Goal: Task Accomplishment & Management: Complete application form

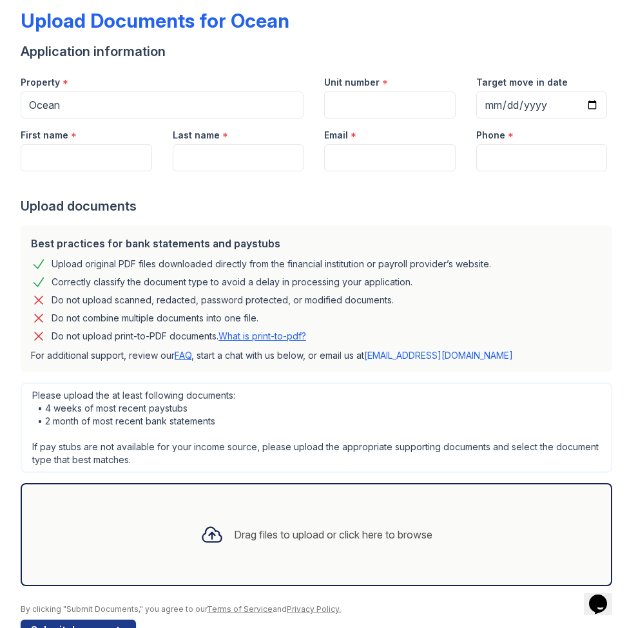
scroll to position [71, 0]
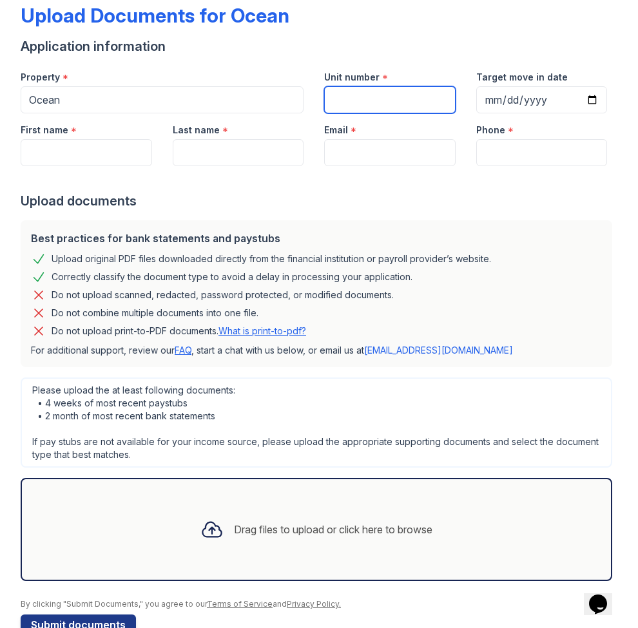
click at [381, 102] on input "Unit number" at bounding box center [389, 99] width 131 height 27
type input "1825"
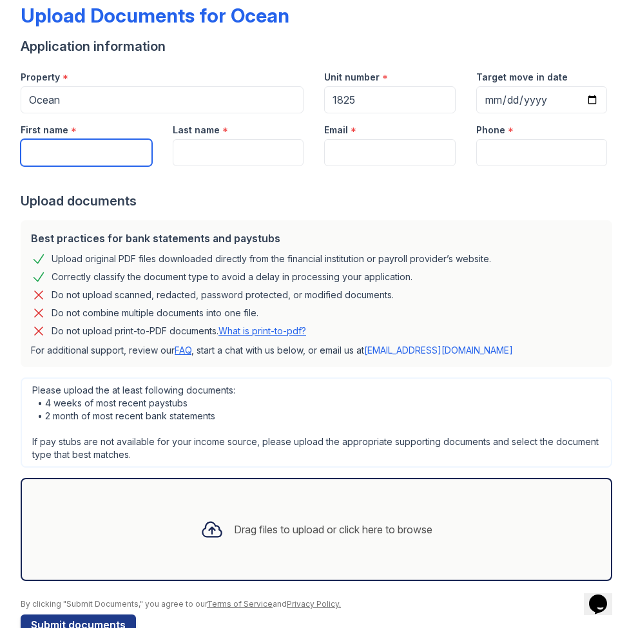
click at [71, 151] on input "First name" at bounding box center [86, 152] width 131 height 27
type input "[PERSON_NAME]"
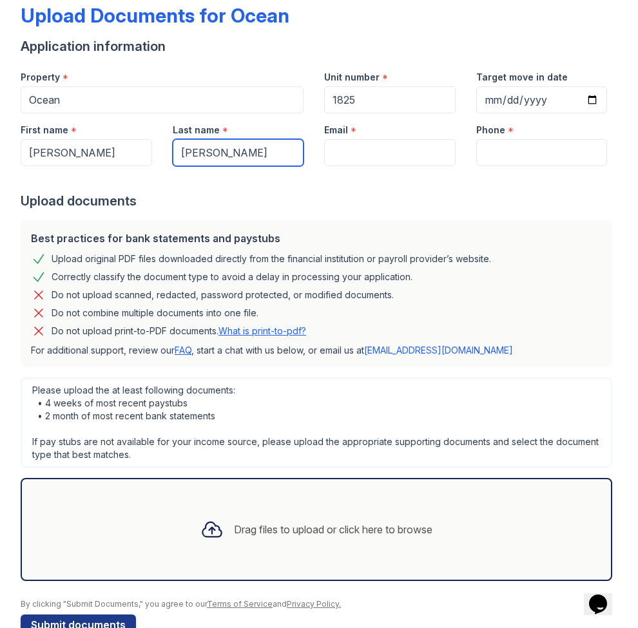
type input "[PERSON_NAME]"
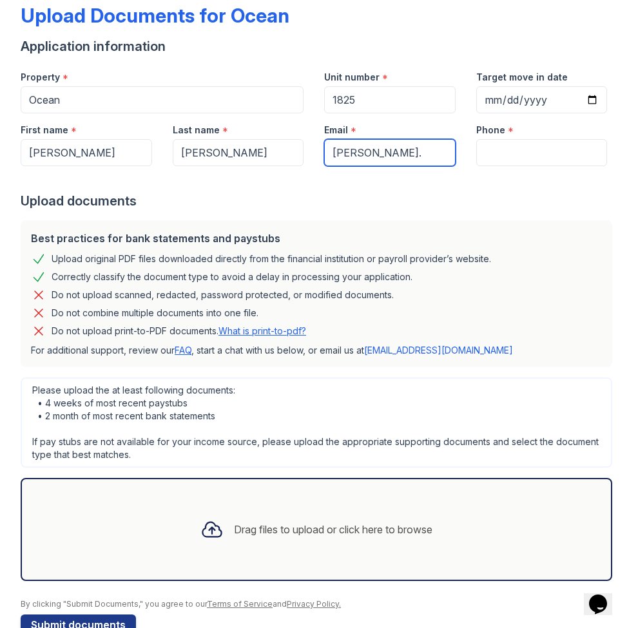
type input "[PERSON_NAME][EMAIL_ADDRESS][DOMAIN_NAME]"
type input "5169747737"
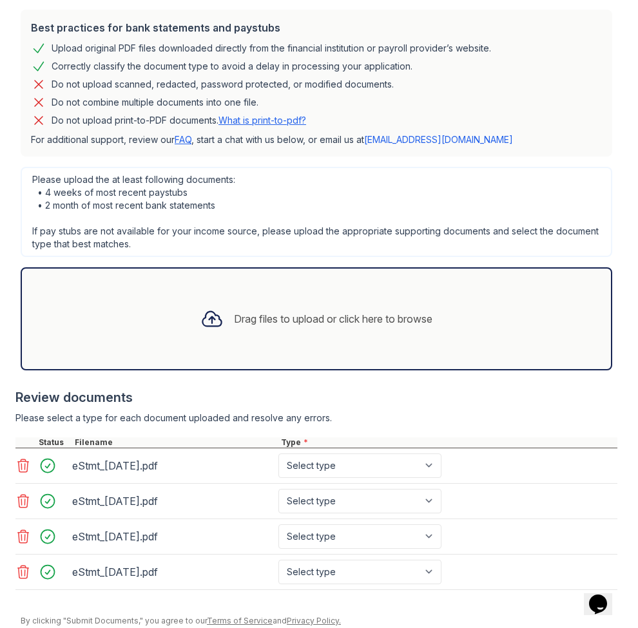
scroll to position [327, 0]
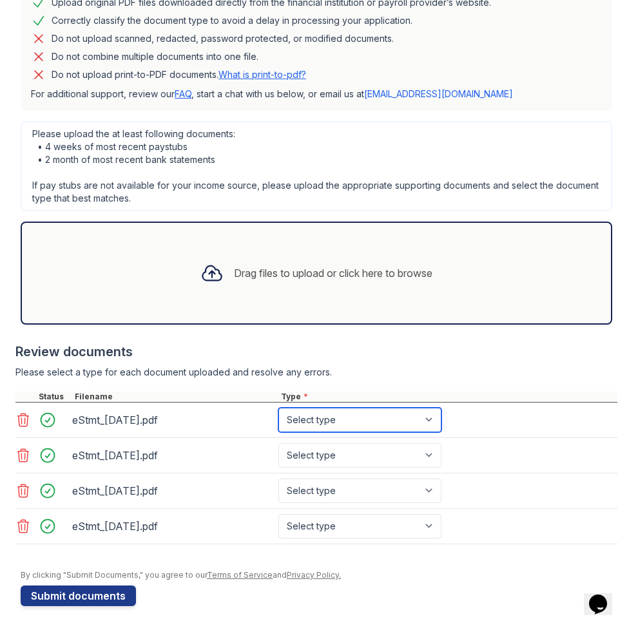
click at [330, 419] on select "Select type Paystub Bank Statement Offer Letter Tax Documents Benefit Award Let…" at bounding box center [359, 420] width 163 height 24
select select "bank_statement"
click at [278, 408] on select "Select type Paystub Bank Statement Offer Letter Tax Documents Benefit Award Let…" at bounding box center [359, 420] width 163 height 24
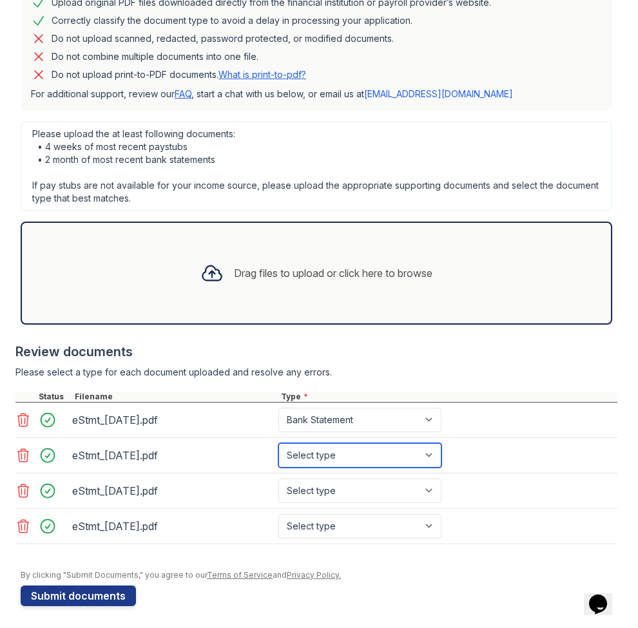
click at [331, 455] on select "Select type Paystub Bank Statement Offer Letter Tax Documents Benefit Award Let…" at bounding box center [359, 455] width 163 height 24
select select "bank_statement"
click at [278, 443] on select "Select type Paystub Bank Statement Offer Letter Tax Documents Benefit Award Let…" at bounding box center [359, 455] width 163 height 24
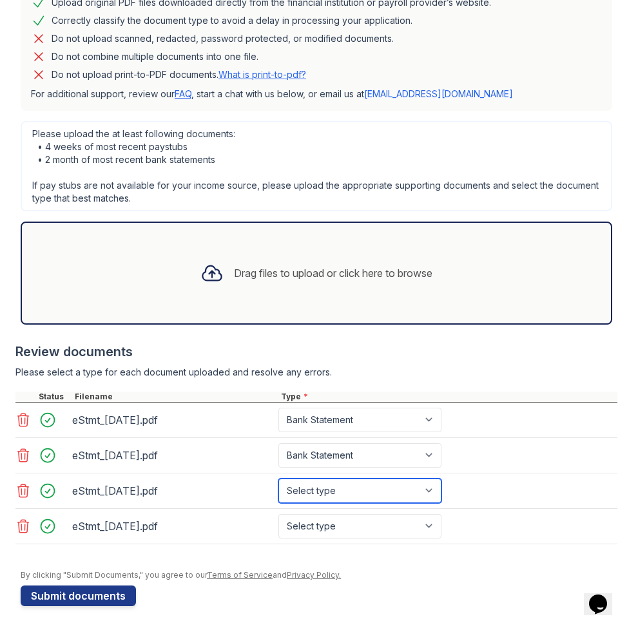
click at [332, 490] on select "Select type Paystub Bank Statement Offer Letter Tax Documents Benefit Award Let…" at bounding box center [359, 490] width 163 height 24
select select "bank_statement"
click at [278, 478] on select "Select type Paystub Bank Statement Offer Letter Tax Documents Benefit Award Let…" at bounding box center [359, 490] width 163 height 24
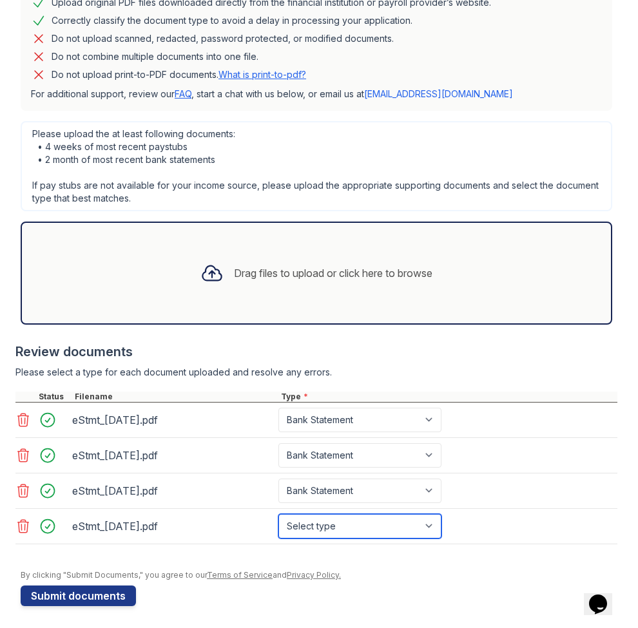
click at [332, 524] on select "Select type Paystub Bank Statement Offer Letter Tax Documents Benefit Award Let…" at bounding box center [359, 526] width 163 height 24
select select "bank_statement"
click at [278, 514] on select "Select type Paystub Bank Statement Offer Letter Tax Documents Benefit Award Let…" at bounding box center [359, 526] width 163 height 24
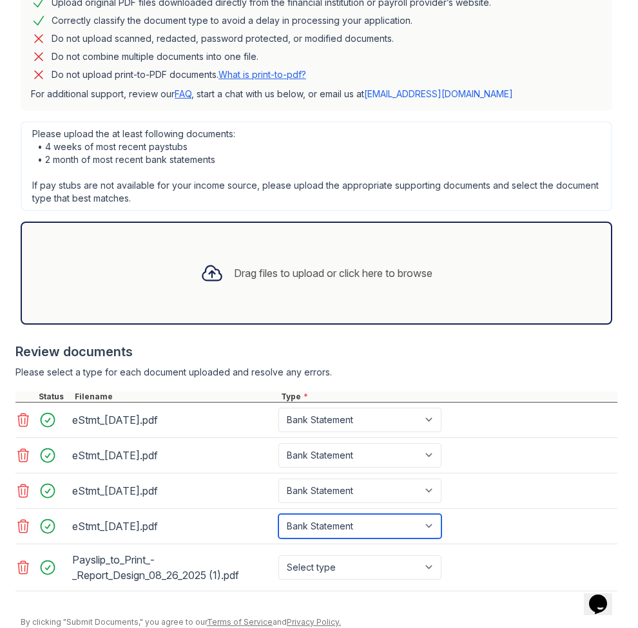
scroll to position [374, 0]
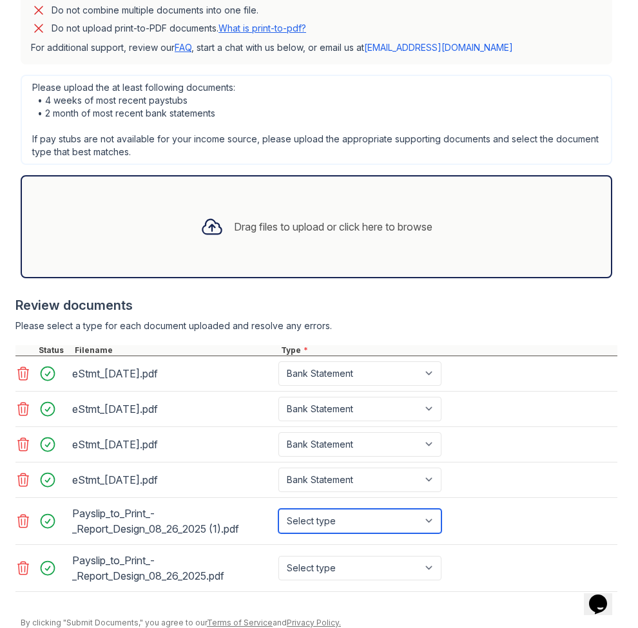
click at [372, 518] on select "Select type Paystub Bank Statement Offer Letter Tax Documents Benefit Award Let…" at bounding box center [359, 521] width 163 height 24
select select "paystub"
click at [278, 509] on select "Select type Paystub Bank Statement Offer Letter Tax Documents Benefit Award Let…" at bounding box center [359, 521] width 163 height 24
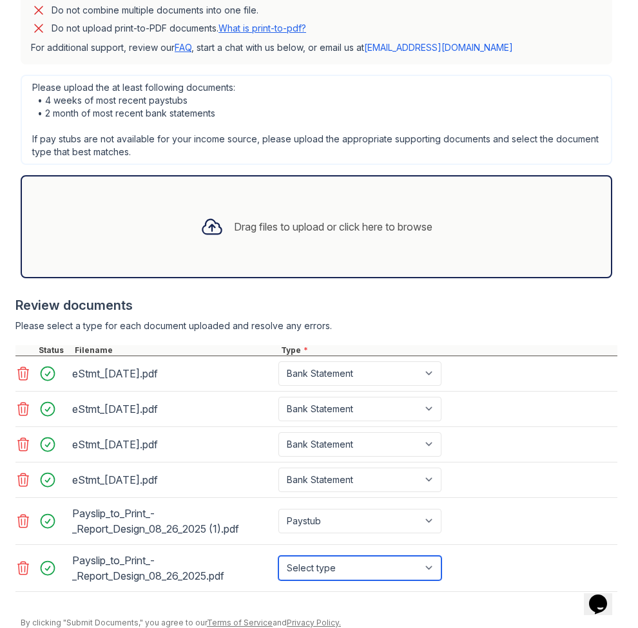
click at [348, 563] on select "Select type Paystub Bank Statement Offer Letter Tax Documents Benefit Award Let…" at bounding box center [359, 568] width 163 height 24
select select "paystub"
click at [278, 556] on select "Select type Paystub Bank Statement Offer Letter Tax Documents Benefit Award Let…" at bounding box center [359, 568] width 163 height 24
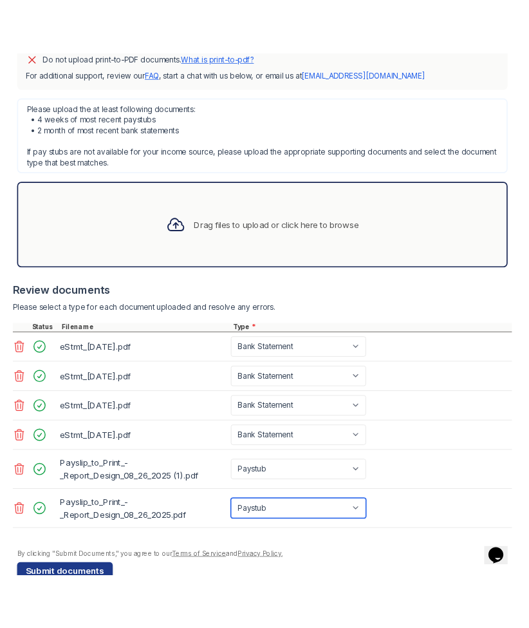
scroll to position [421, 0]
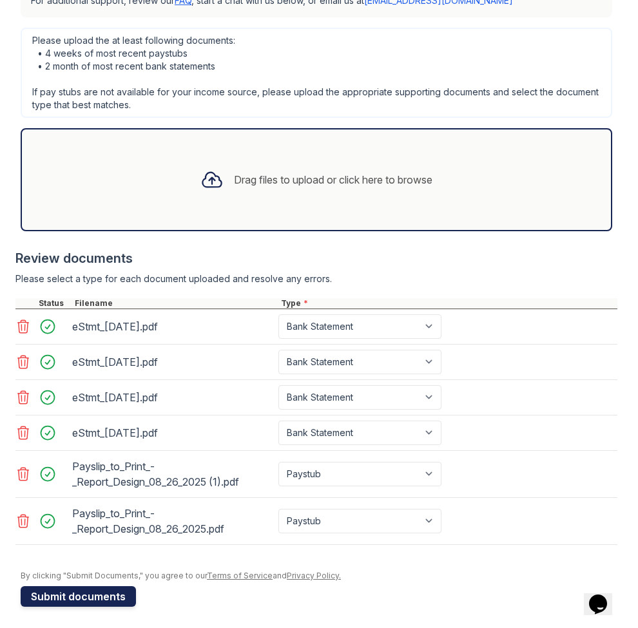
click at [97, 589] on button "Submit documents" at bounding box center [78, 596] width 115 height 21
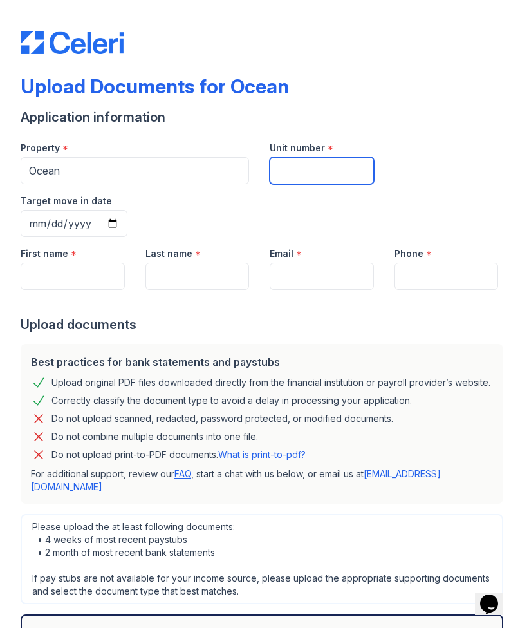
click at [298, 171] on input "Unit number" at bounding box center [322, 170] width 104 height 27
type input "1825"
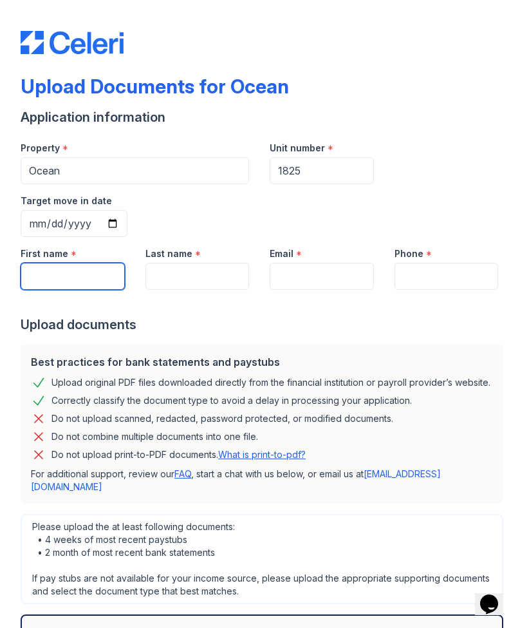
click at [62, 283] on input "First name" at bounding box center [73, 276] width 104 height 27
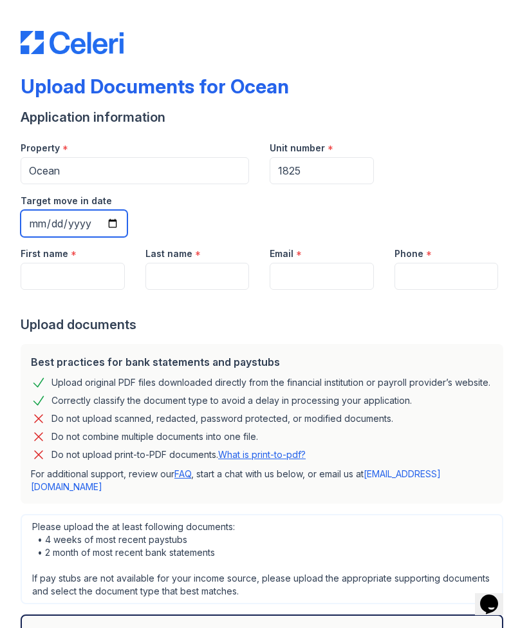
click at [112, 222] on input "Target move in date" at bounding box center [74, 223] width 107 height 27
click at [195, 190] on div "Property * Ocean Unit number * 1825 Target move in date" at bounding box center [259, 184] width 498 height 106
click at [114, 222] on input "Target move in date" at bounding box center [74, 223] width 107 height 27
type input "[DATE]"
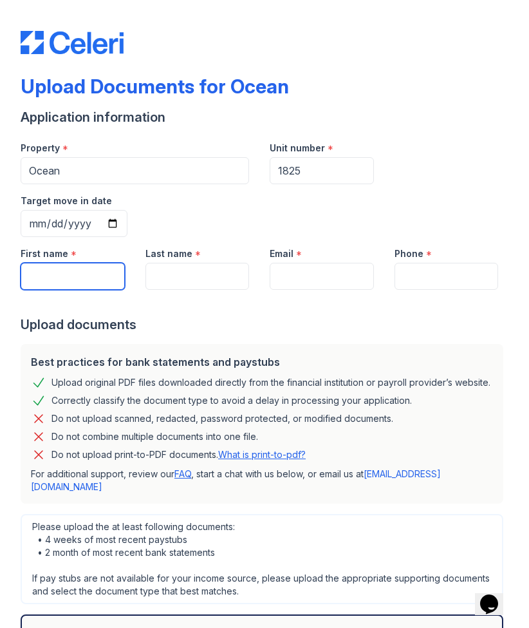
click at [59, 282] on input "First name" at bounding box center [73, 276] width 104 height 27
type input "[PERSON_NAME]"
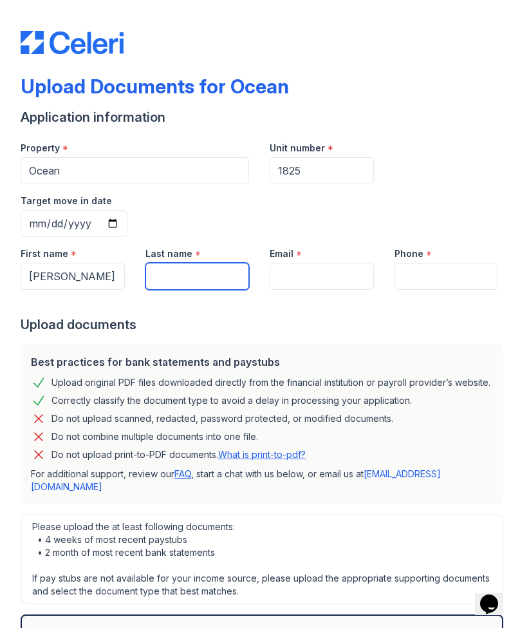
type input "[PERSON_NAME]"
type input "[PERSON_NAME][EMAIL_ADDRESS][DOMAIN_NAME]"
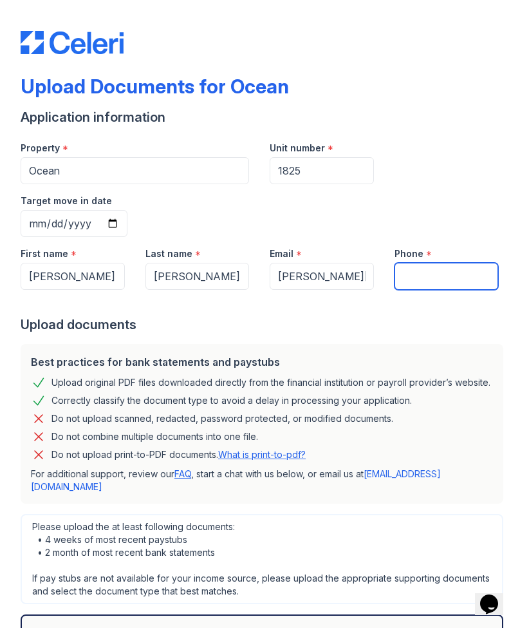
type input "5169747737"
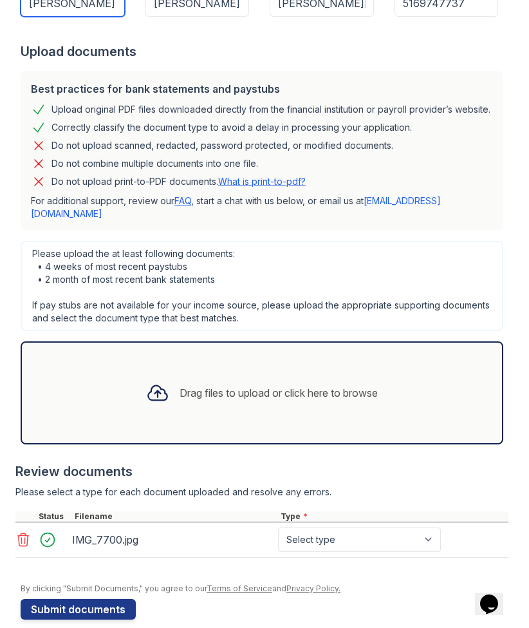
scroll to position [285, 0]
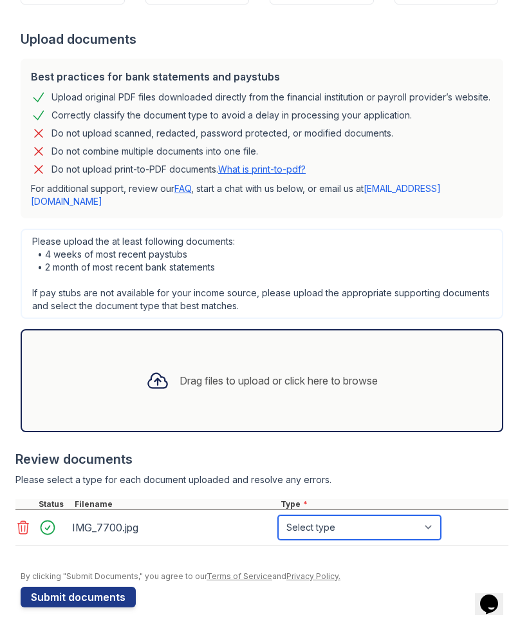
click at [354, 521] on select "Select type Paystub Bank Statement Offer Letter Tax Documents Benefit Award Let…" at bounding box center [359, 527] width 163 height 24
select select "tax_documents"
click at [278, 515] on select "Select type Paystub Bank Statement Offer Letter Tax Documents Benefit Award Let…" at bounding box center [359, 527] width 163 height 24
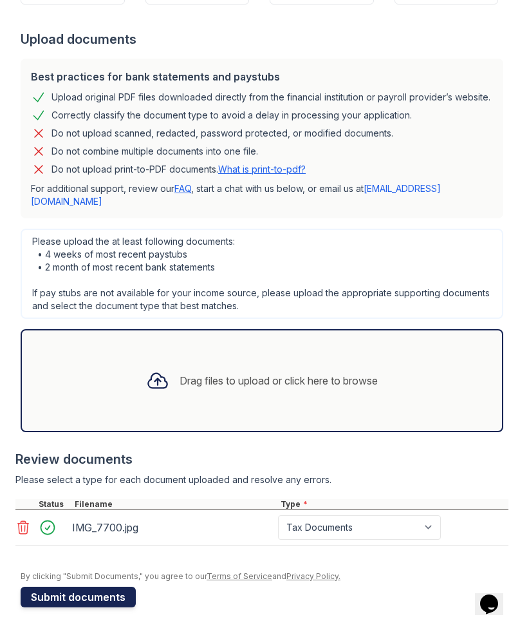
click at [89, 593] on button "Submit documents" at bounding box center [78, 597] width 115 height 21
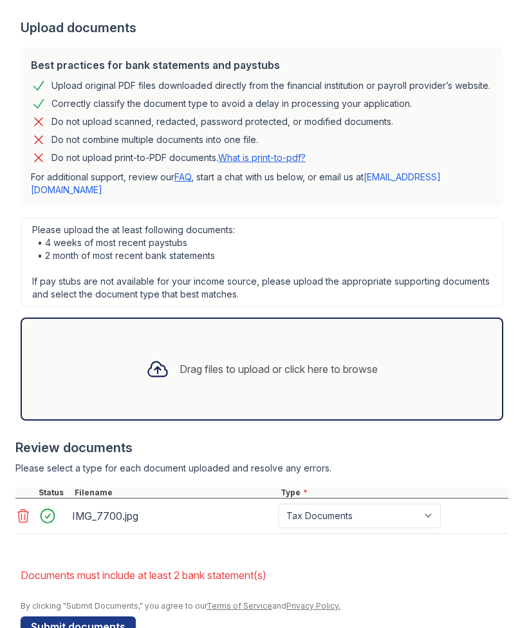
scroll to position [363, 0]
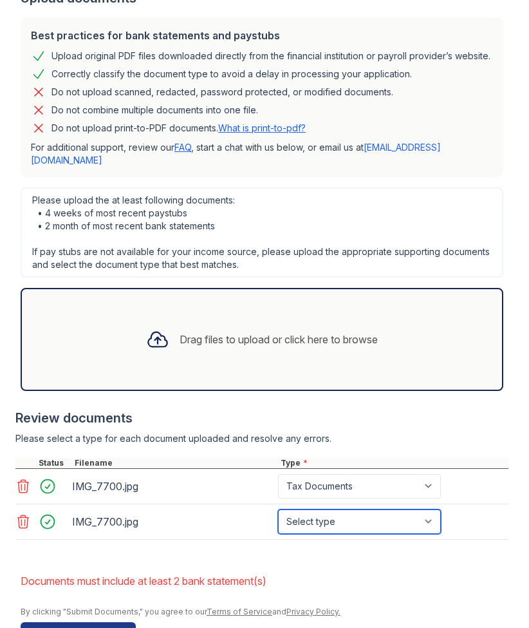
click at [410, 520] on select "Select type Paystub Bank Statement Offer Letter Tax Documents Benefit Award Let…" at bounding box center [359, 521] width 163 height 24
select select "tax_documents"
click at [278, 509] on select "Select type Paystub Bank Statement Offer Letter Tax Documents Benefit Award Let…" at bounding box center [359, 521] width 163 height 24
click at [77, 622] on button "Submit documents" at bounding box center [78, 632] width 115 height 21
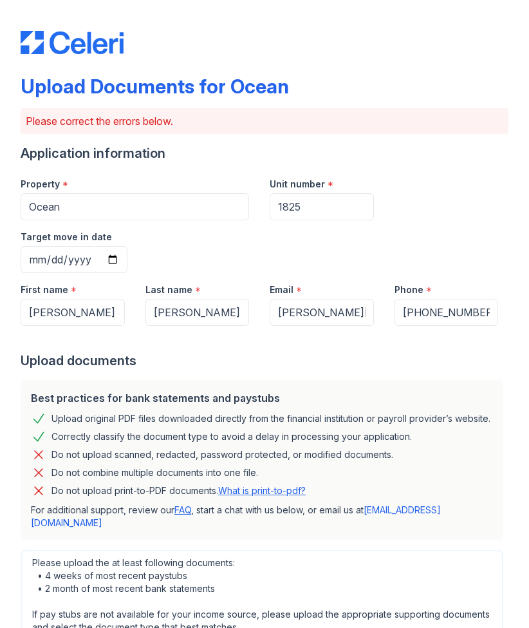
scroll to position [397, 0]
